Goal: Task Accomplishment & Management: Complete application form

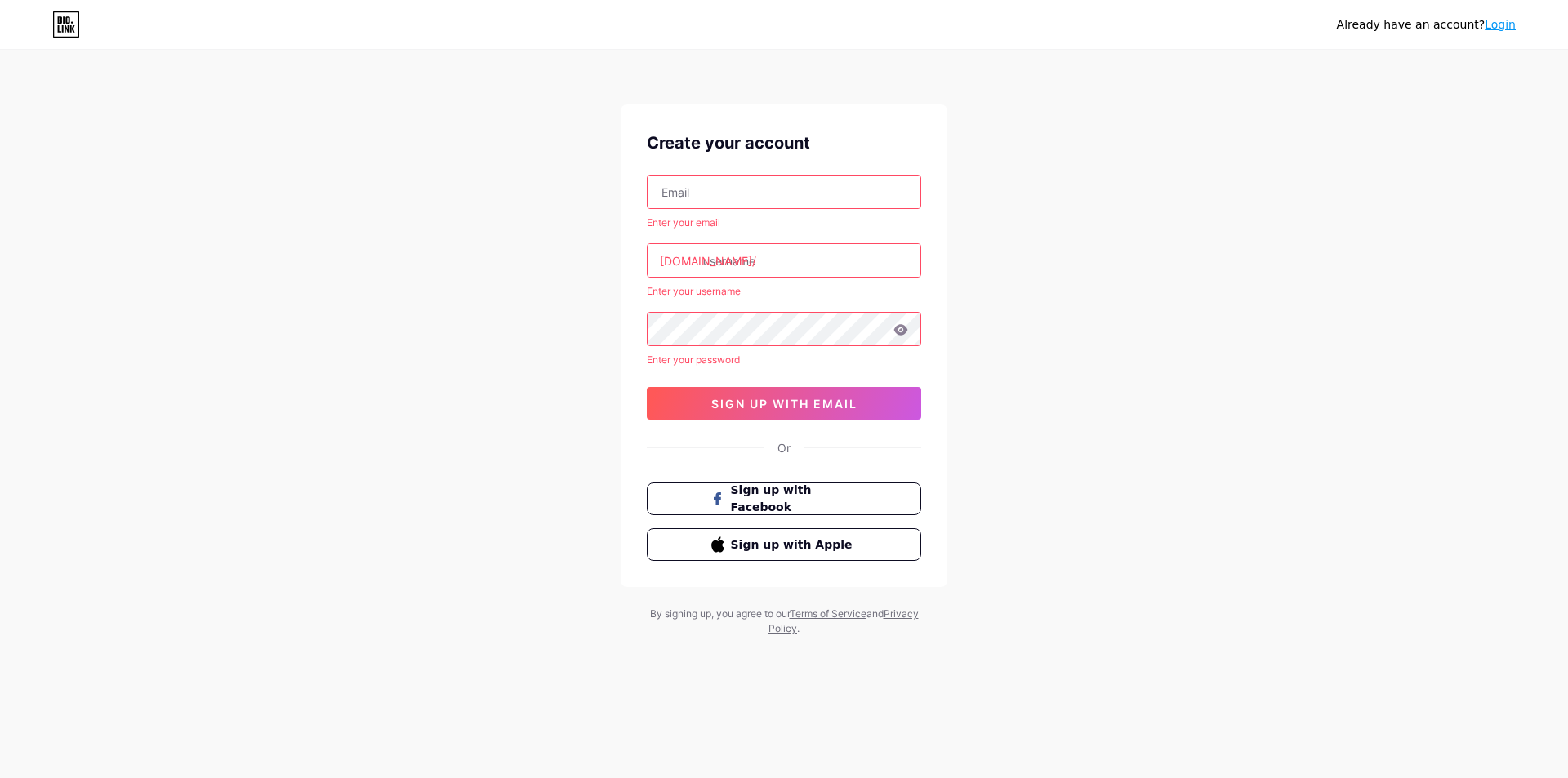
click at [755, 195] on input "text" at bounding box center [784, 191] width 273 height 32
type input "[EMAIL_ADDRESS][DOMAIN_NAME]"
click at [782, 264] on input "text" at bounding box center [784, 260] width 273 height 32
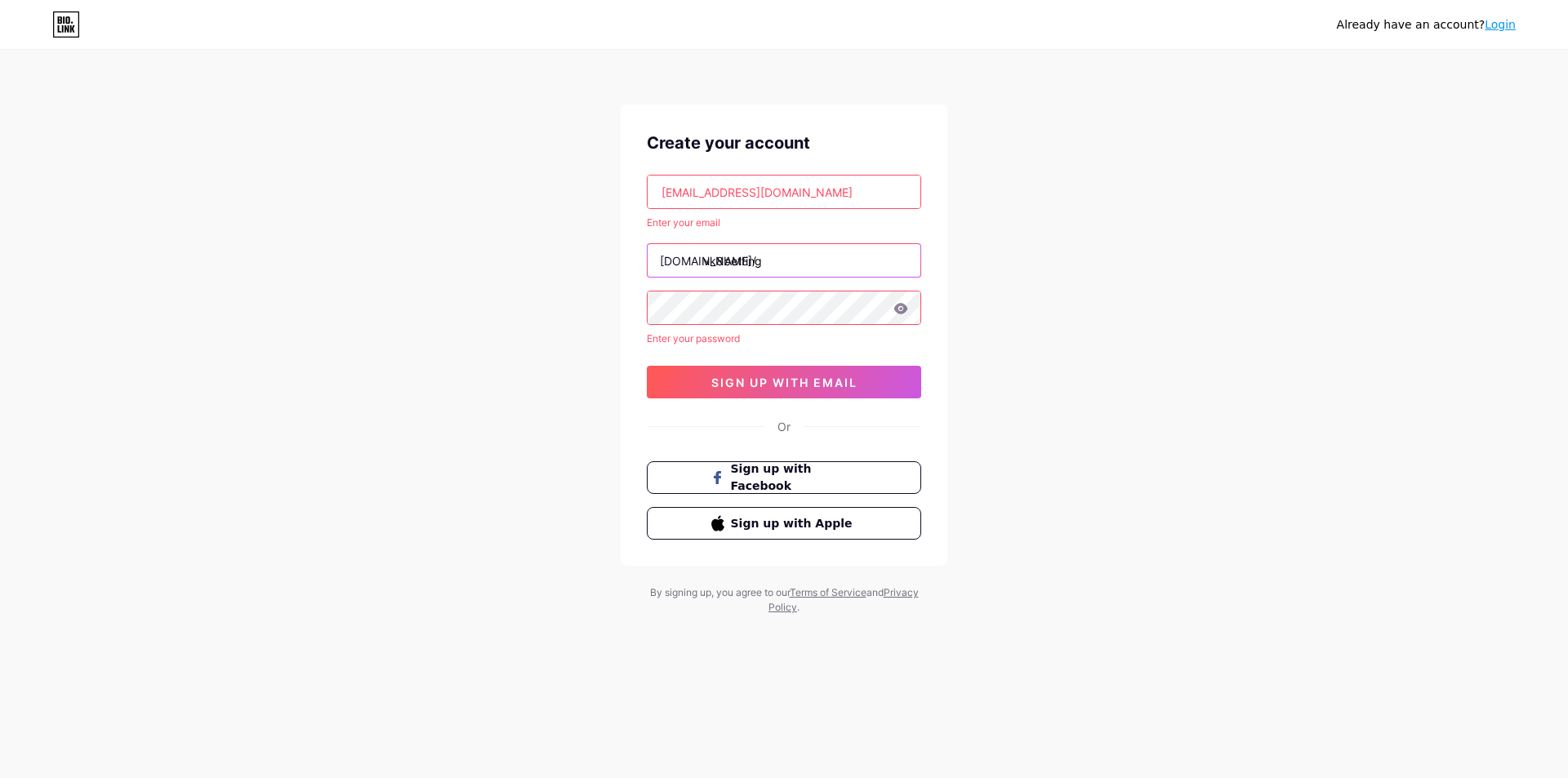
type input "vk8betting"
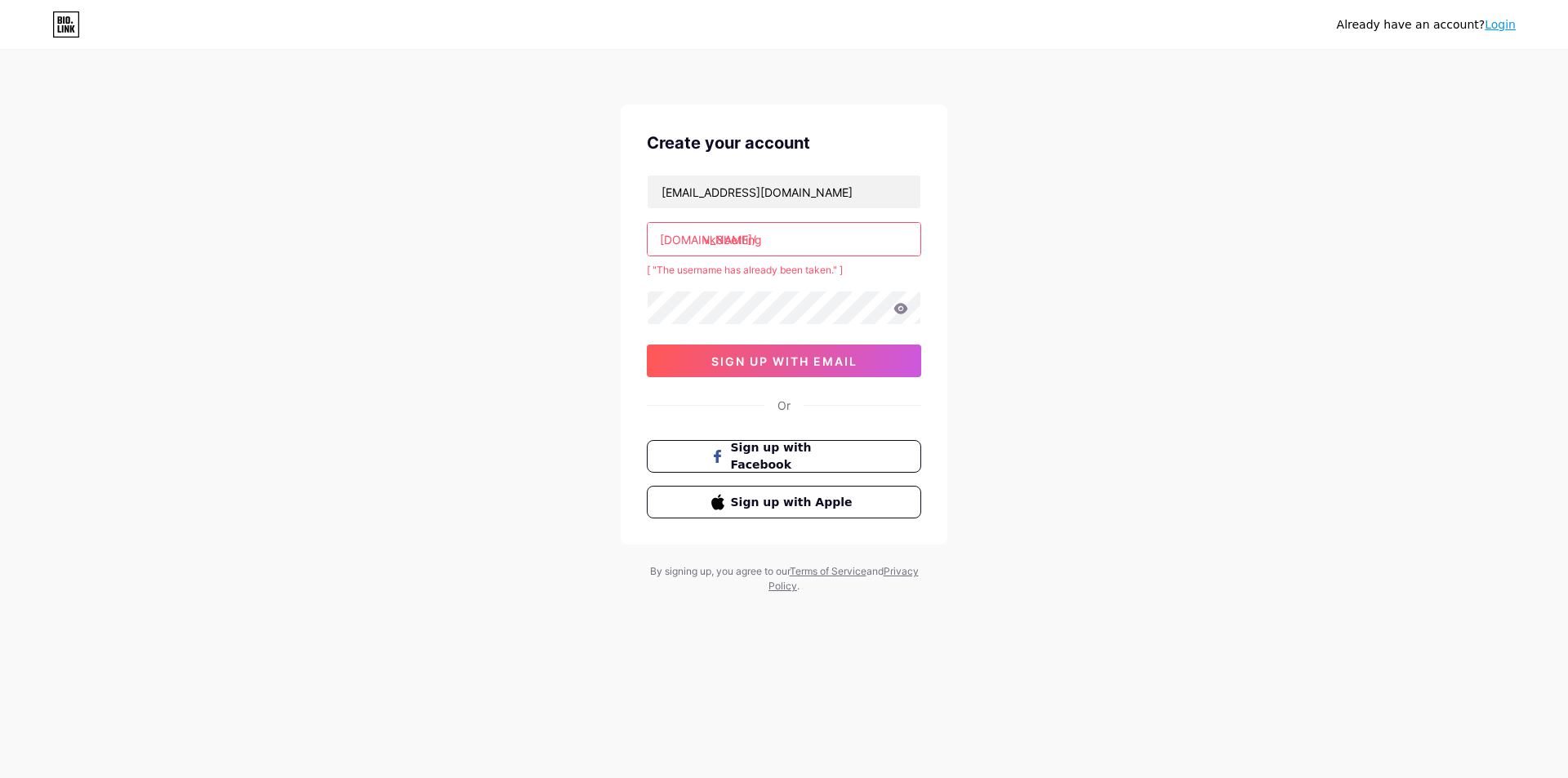
click at [835, 237] on input "vk8betting" at bounding box center [784, 239] width 273 height 32
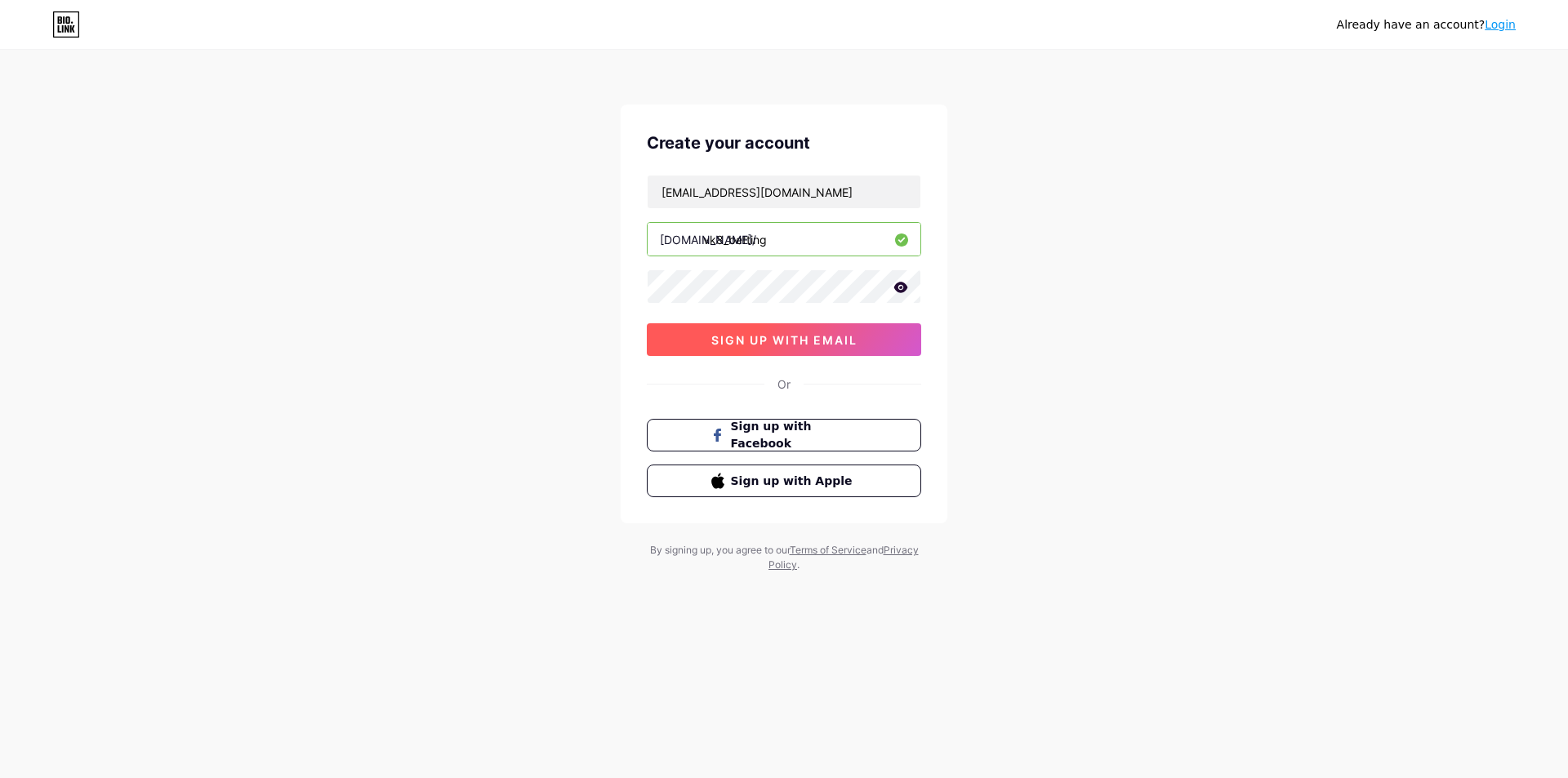
type input "vk8_betting"
click at [864, 336] on button "sign up with email" at bounding box center [784, 339] width 275 height 32
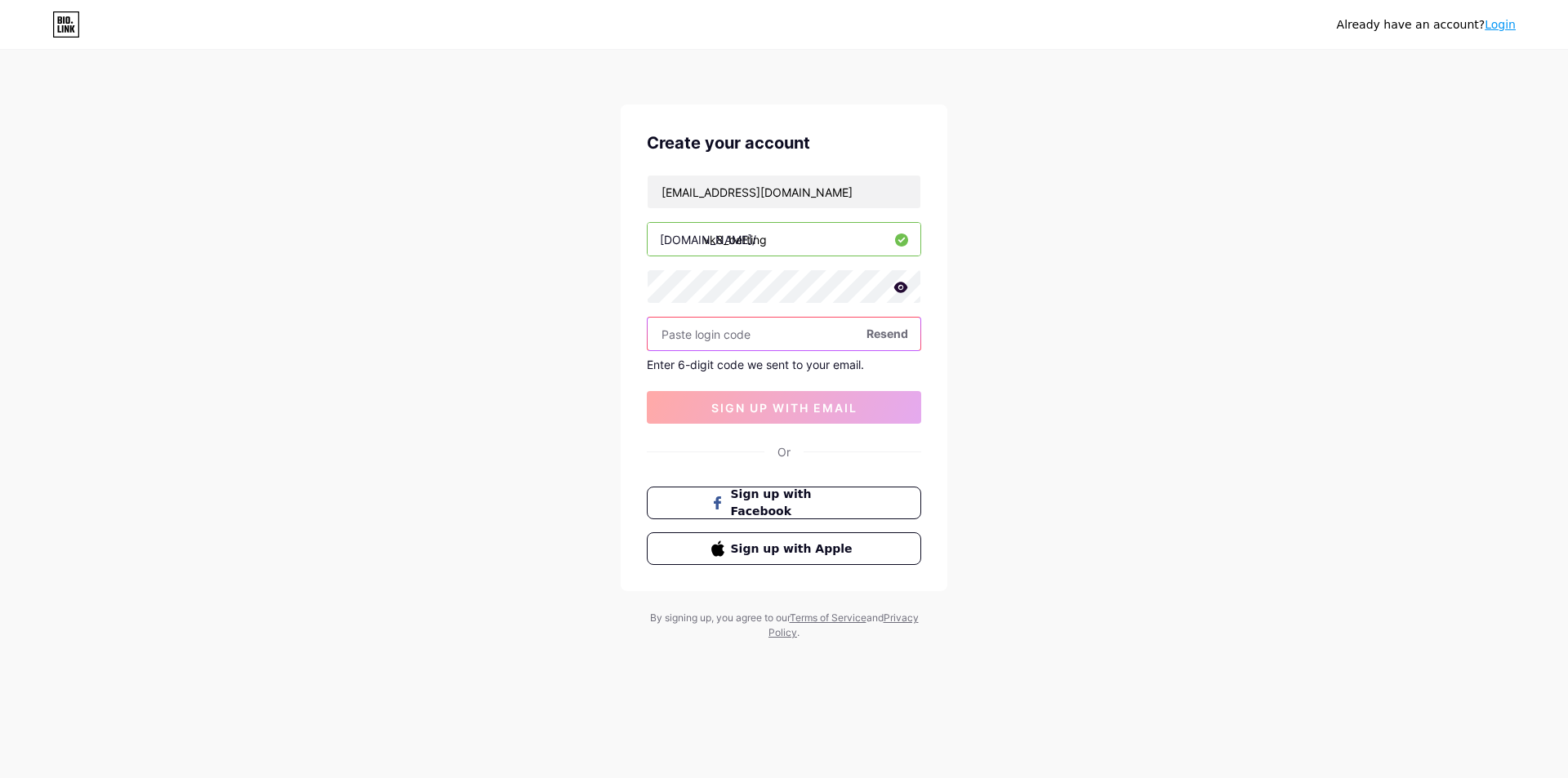
click at [842, 332] on input "text" at bounding box center [784, 333] width 273 height 32
paste input "460189"
type input "460189"
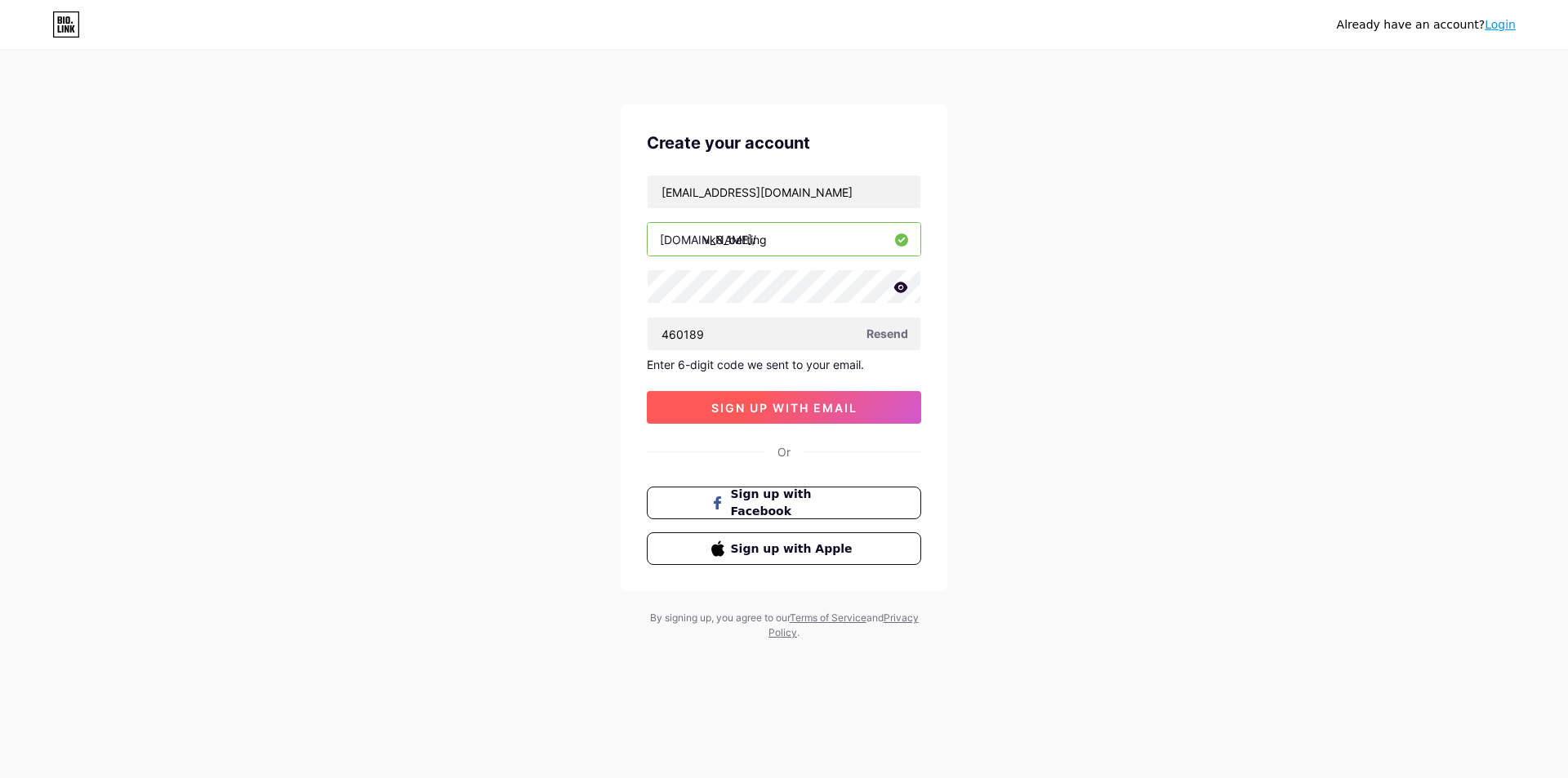
click at [790, 414] on button "sign up with email" at bounding box center [784, 407] width 275 height 32
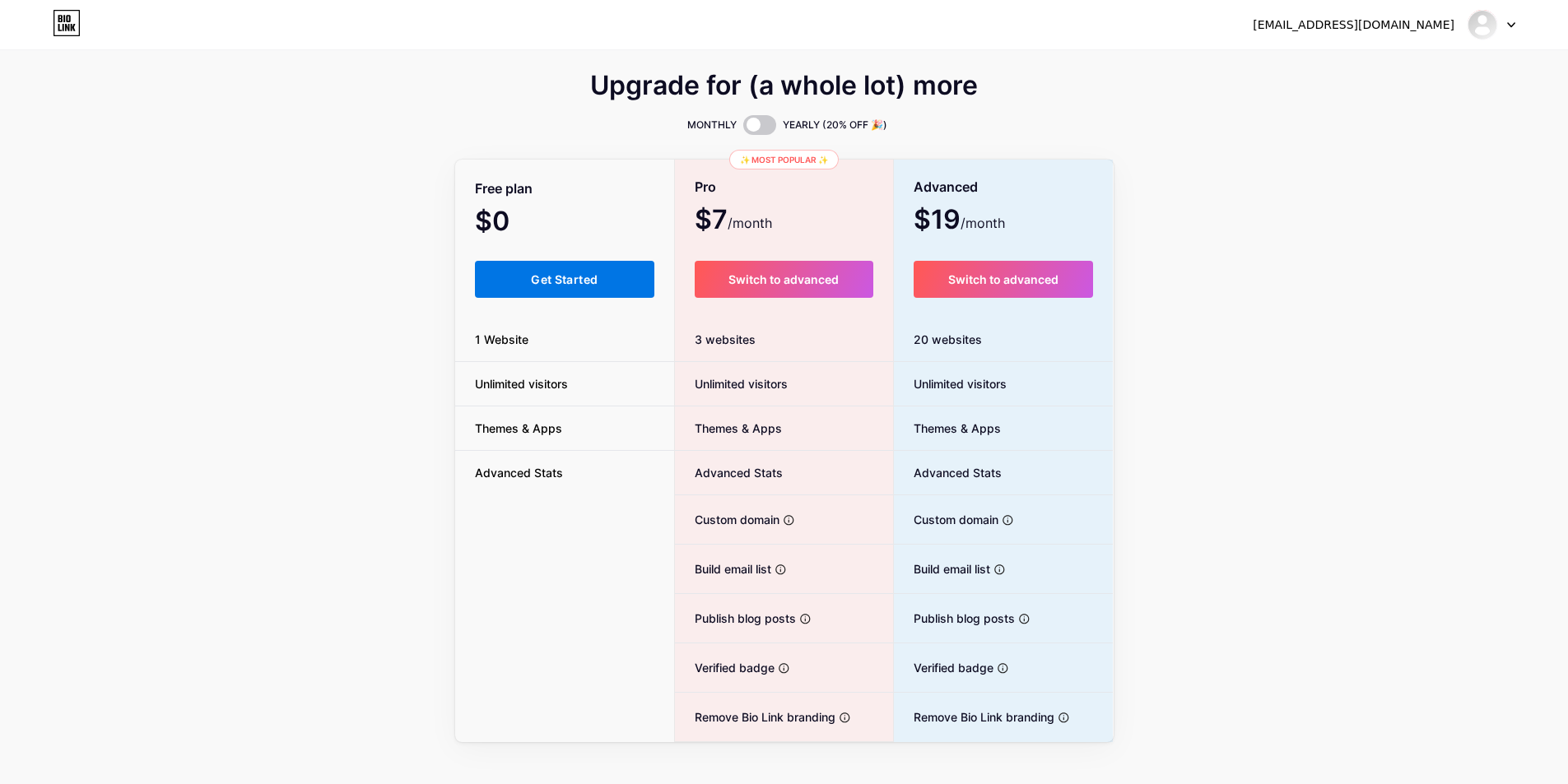
click at [567, 276] on span "Get Started" at bounding box center [563, 279] width 66 height 14
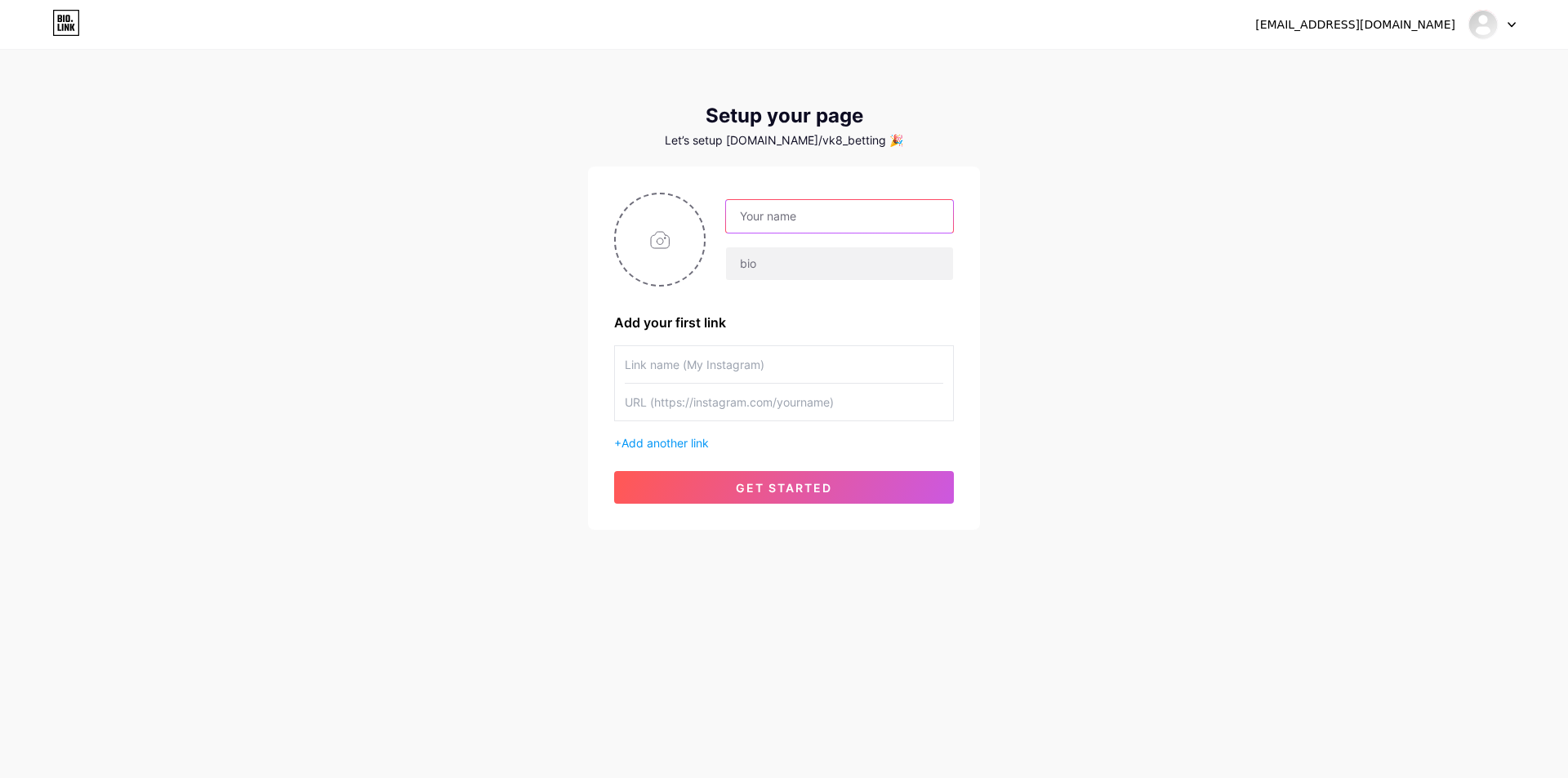
click at [779, 208] on input "text" at bounding box center [840, 216] width 227 height 32
click at [655, 248] on input "file" at bounding box center [659, 240] width 88 height 91
type input "C:\fakepath\new.png"
click at [812, 224] on input "text" at bounding box center [840, 216] width 227 height 32
type input "vk8-bettibg"
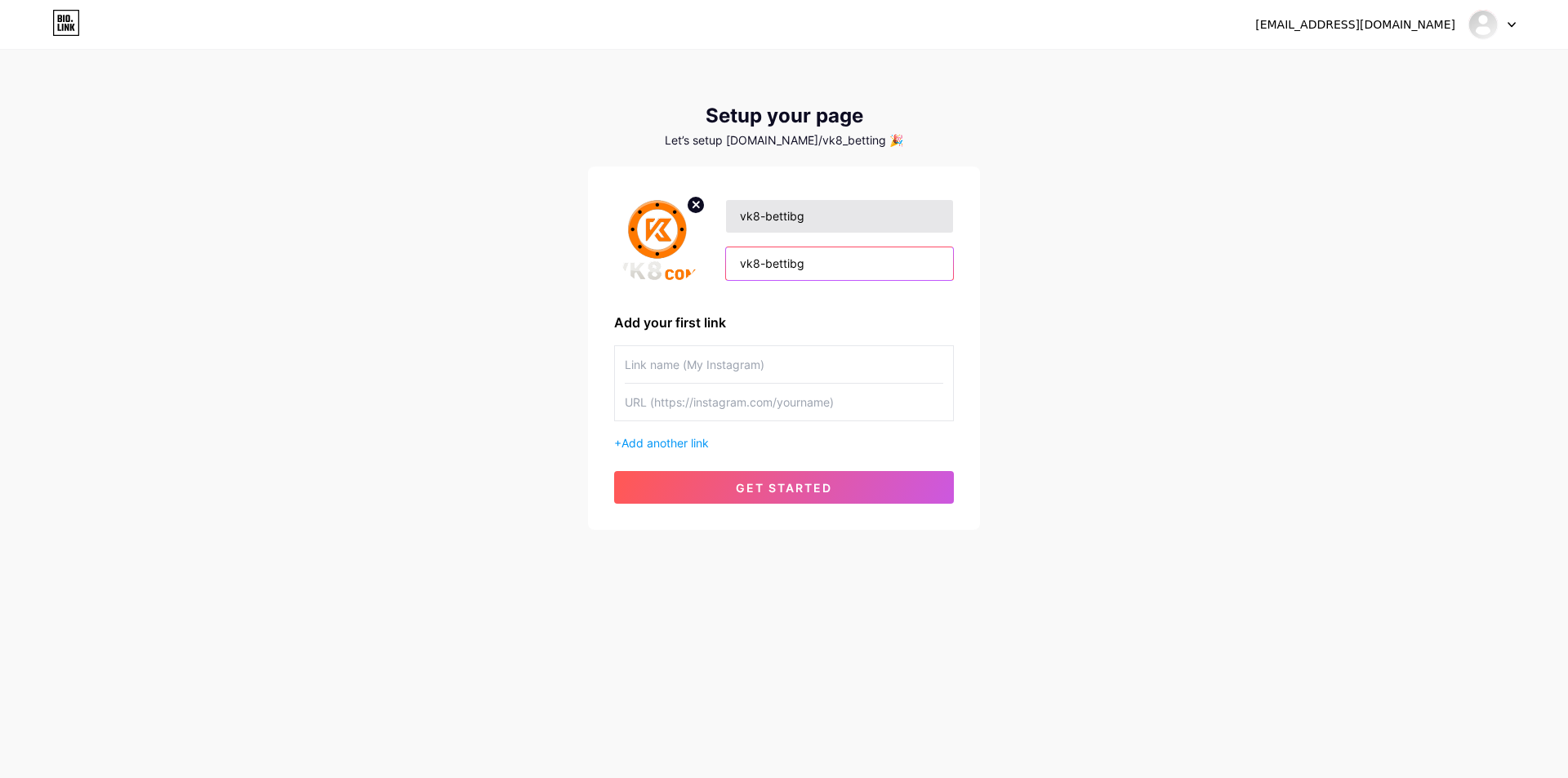
type input "vk8-bettibg"
click at [841, 204] on input "vk8-bettibg" at bounding box center [840, 216] width 227 height 32
type input "VK8 BETTING"
click at [761, 259] on input "VK8BETTING" at bounding box center [840, 263] width 227 height 32
type input "VK8 BETTING"
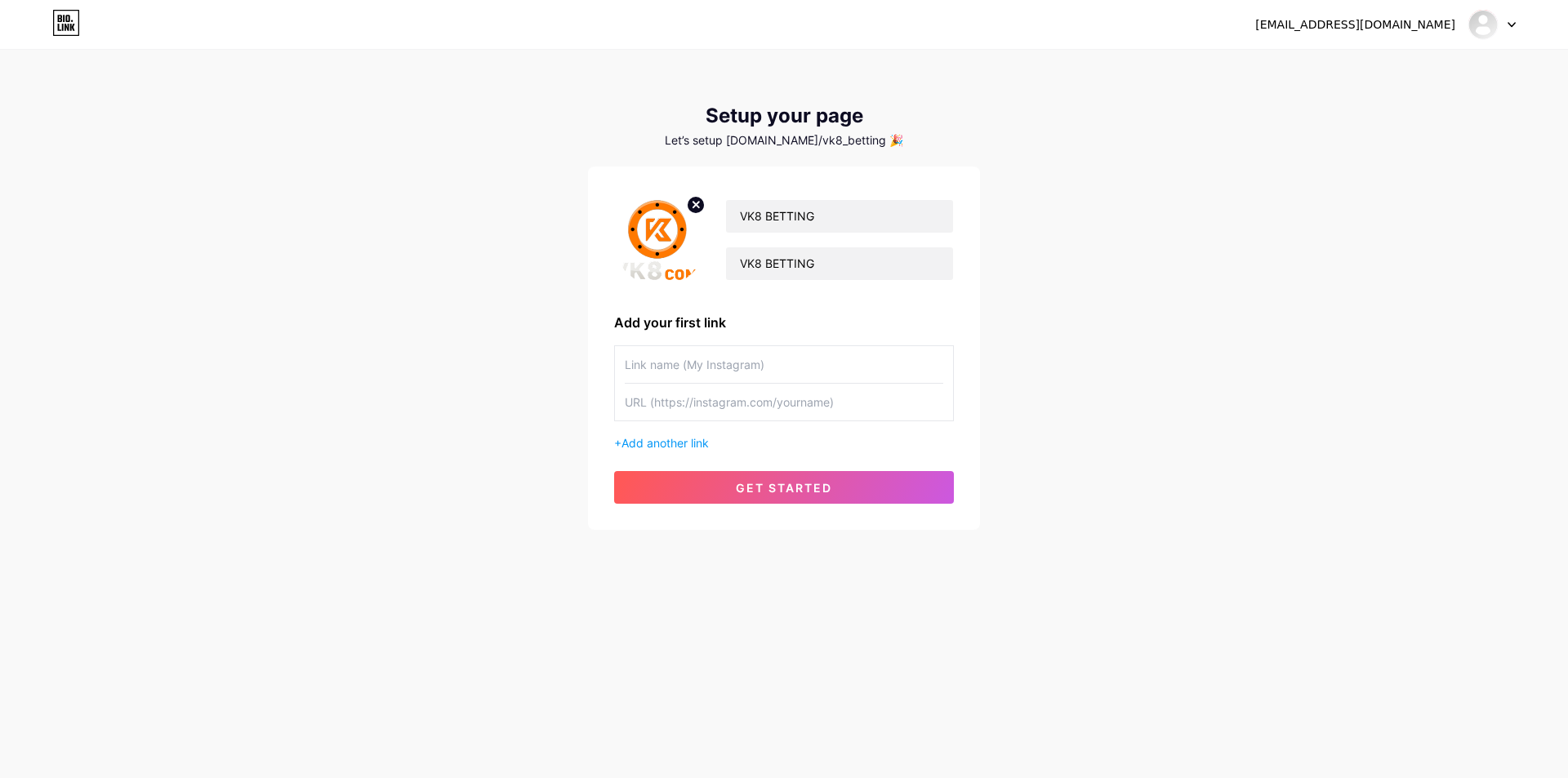
click at [716, 364] on input "text" at bounding box center [784, 364] width 318 height 37
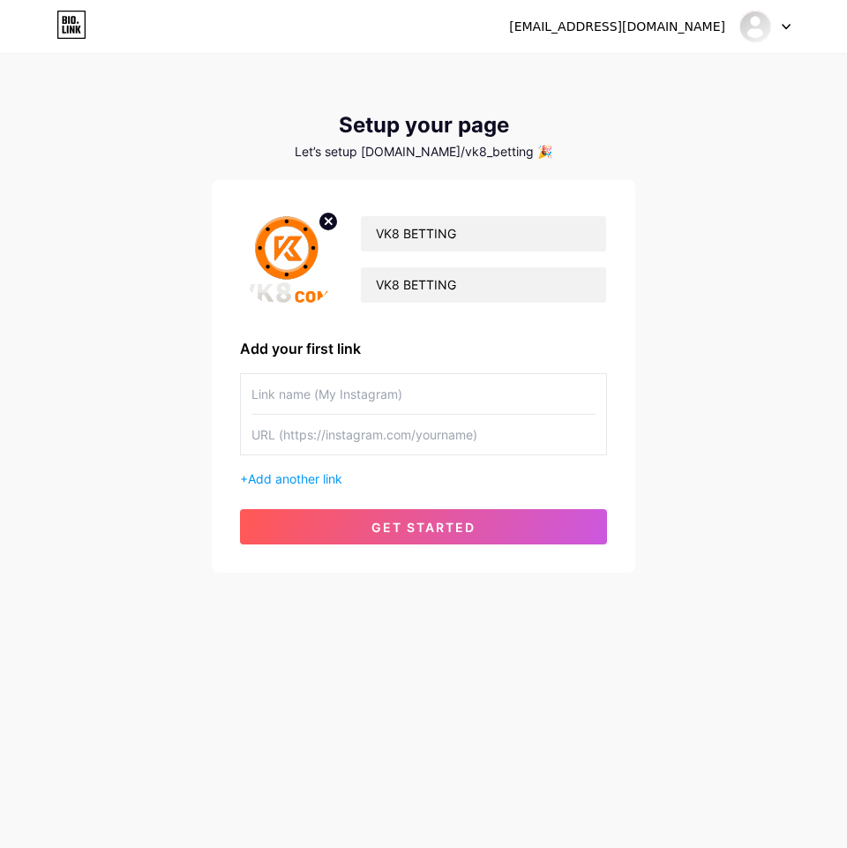
click at [385, 388] on input "text" at bounding box center [424, 394] width 344 height 40
paste input "Blogger"
type input "Blogger"
click at [483, 442] on input "text" at bounding box center [424, 435] width 344 height 40
paste input "[URL][DOMAIN_NAME]"
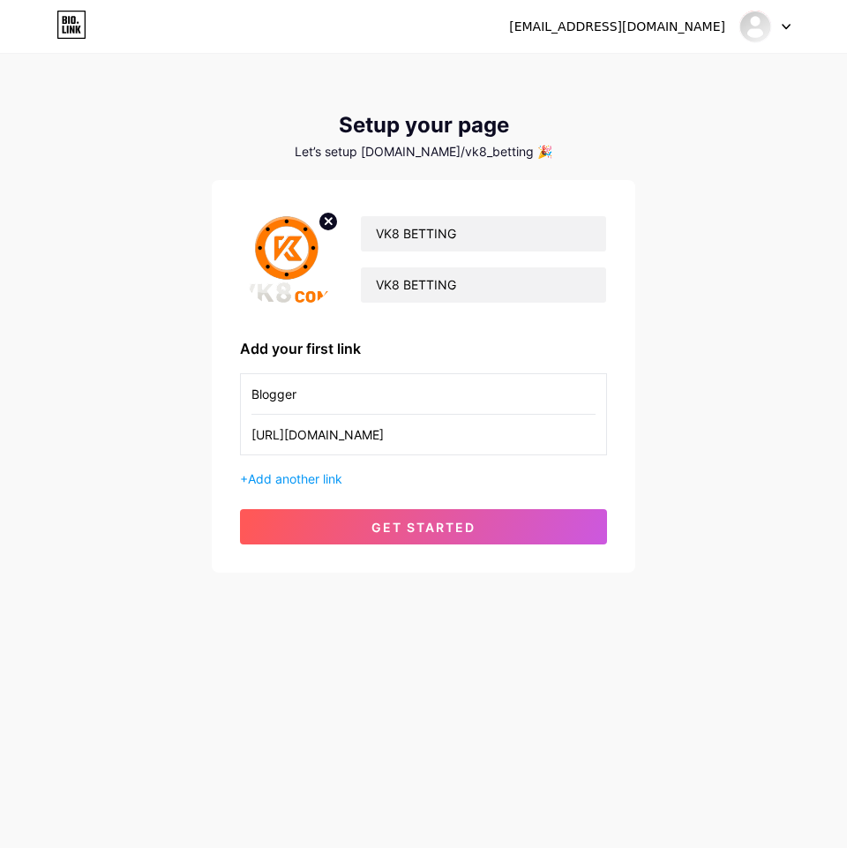
scroll to position [0, 14]
click at [470, 479] on div "+ Add another link" at bounding box center [423, 478] width 367 height 19
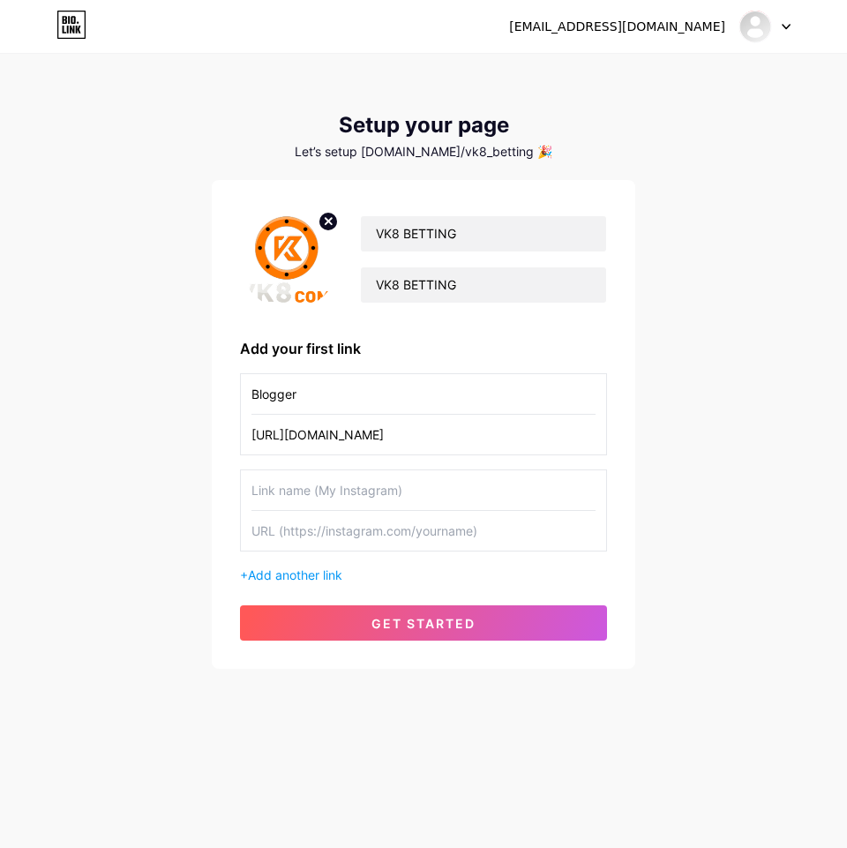
click at [507, 441] on input "[URL][DOMAIN_NAME]" at bounding box center [424, 435] width 344 height 40
paste input "[DOMAIN_NAME][URL]"
type input "[URL][DOMAIN_NAME]"
click at [726, 490] on div "[EMAIL_ADDRESS][DOMAIN_NAME] Dashboard Logout Setup your page Let’s setup [DOMA…" at bounding box center [423, 362] width 847 height 725
